Goal: Find specific page/section: Find specific page/section

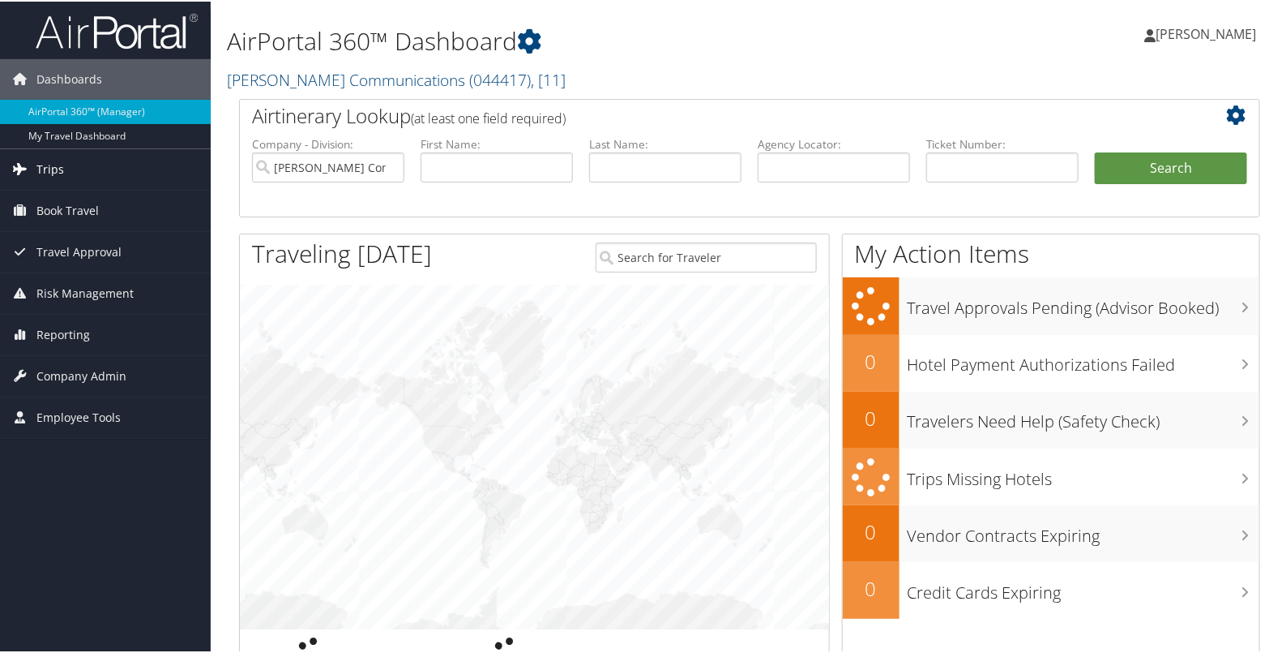
click at [100, 167] on link "Trips" at bounding box center [105, 168] width 211 height 41
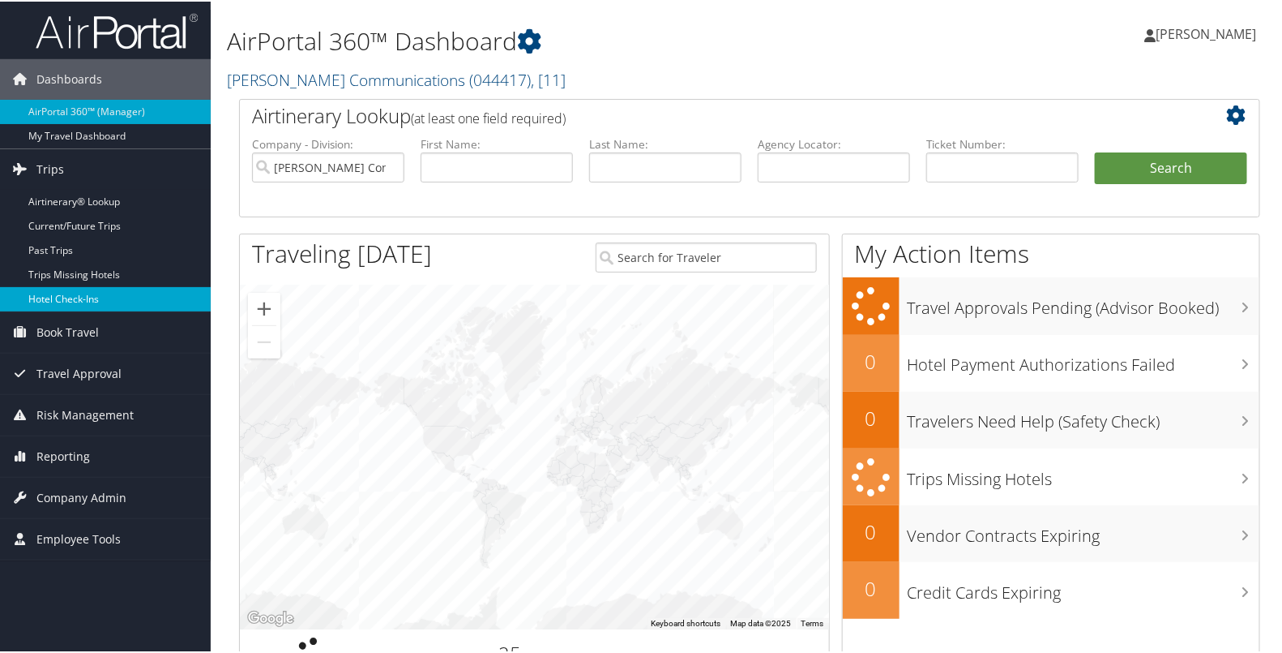
click at [74, 295] on link "Hotel Check-ins" at bounding box center [105, 297] width 211 height 24
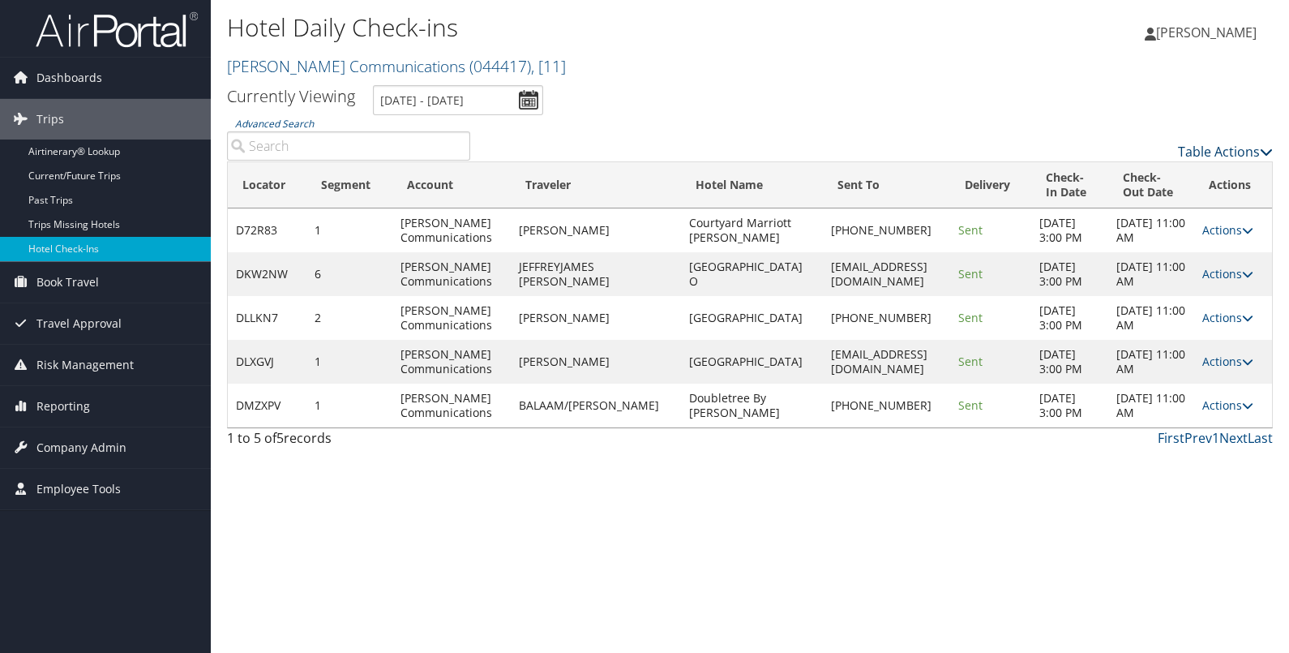
click at [1222, 151] on link "Table Actions" at bounding box center [1225, 152] width 95 height 18
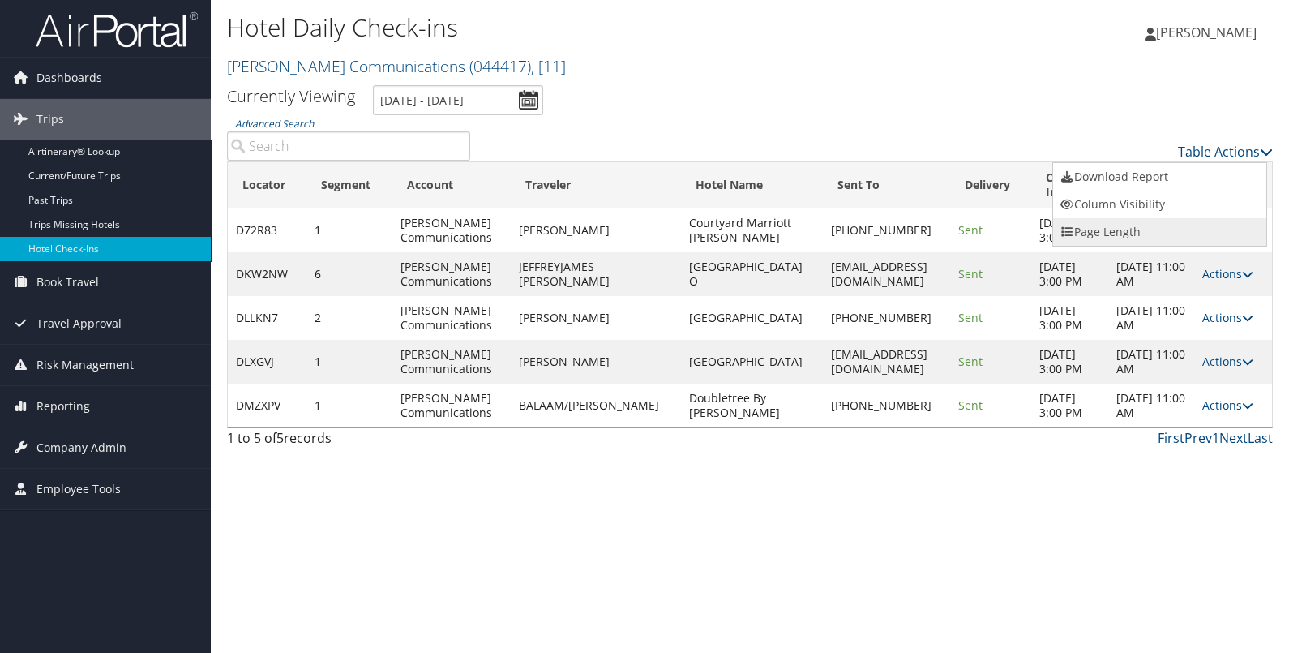
click at [1162, 225] on link "Page Length" at bounding box center [1159, 232] width 213 height 28
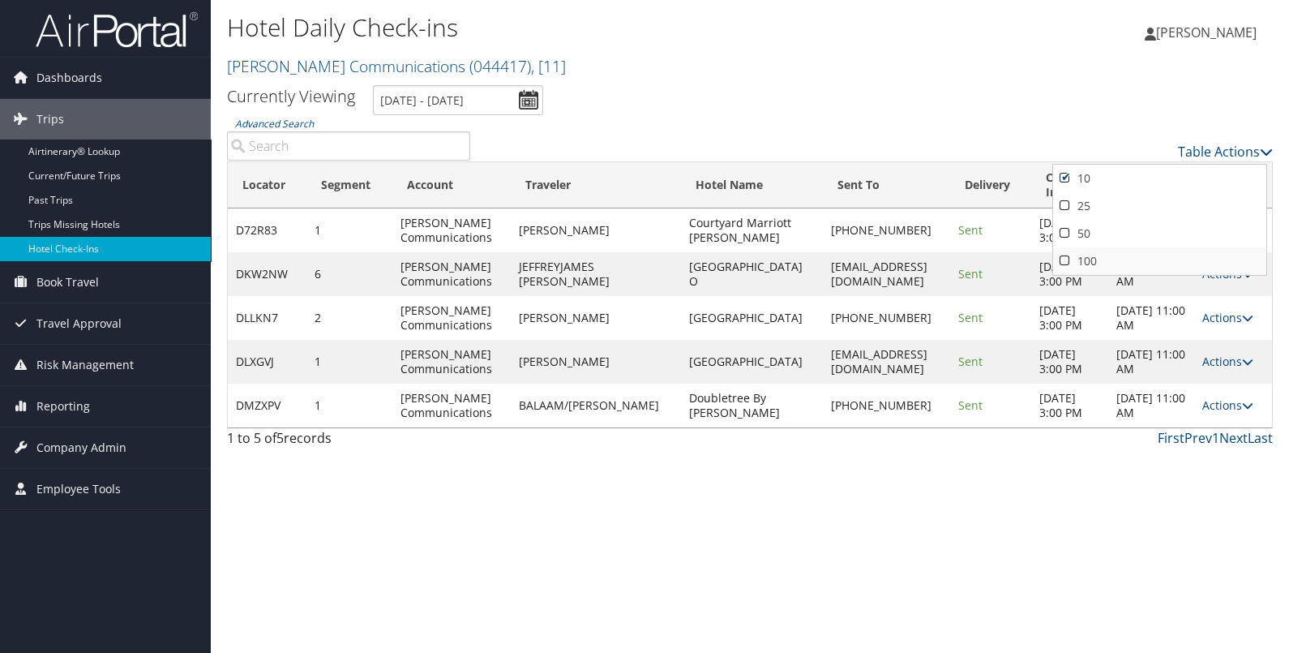
click at [1104, 255] on link "100" at bounding box center [1159, 261] width 213 height 28
